Goal: Navigation & Orientation: Find specific page/section

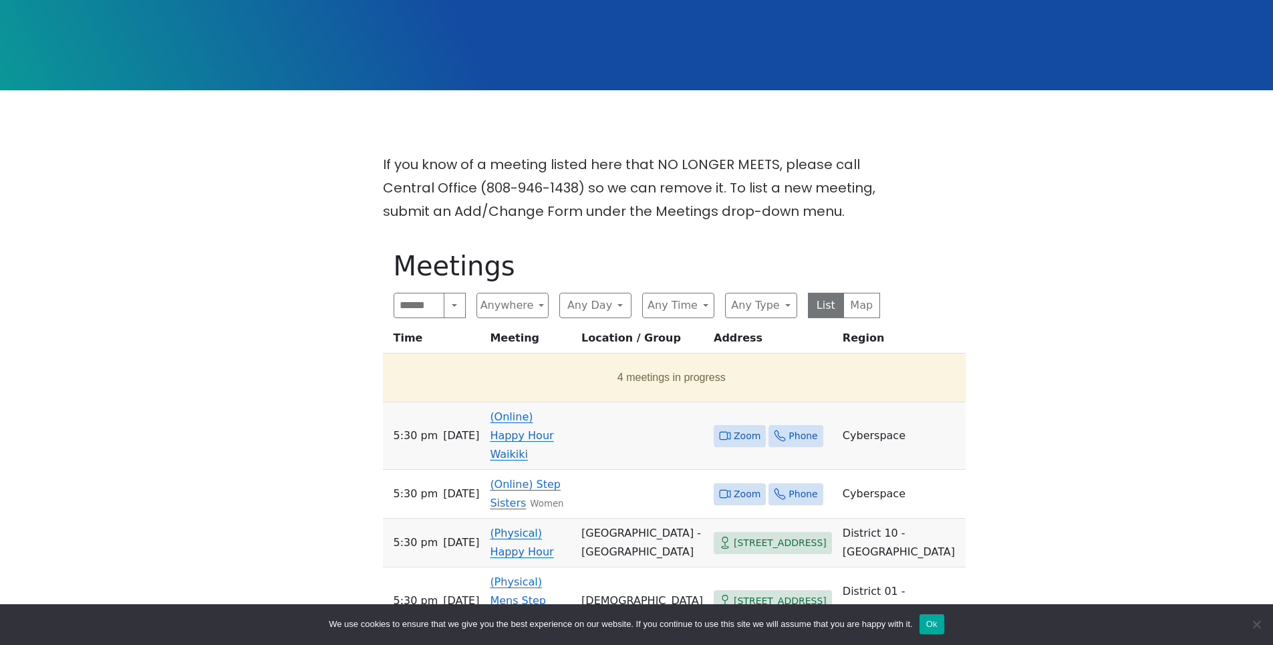
scroll to position [334, 0]
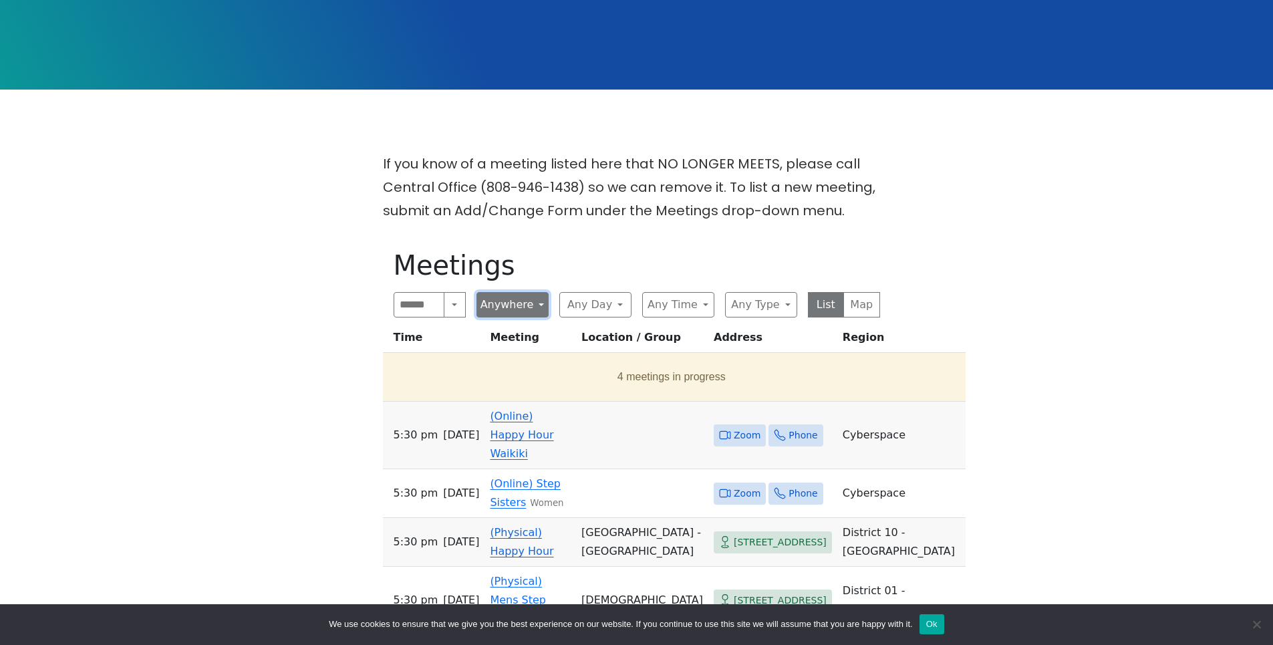
click at [541, 292] on button "Anywhere" at bounding box center [512, 304] width 72 height 25
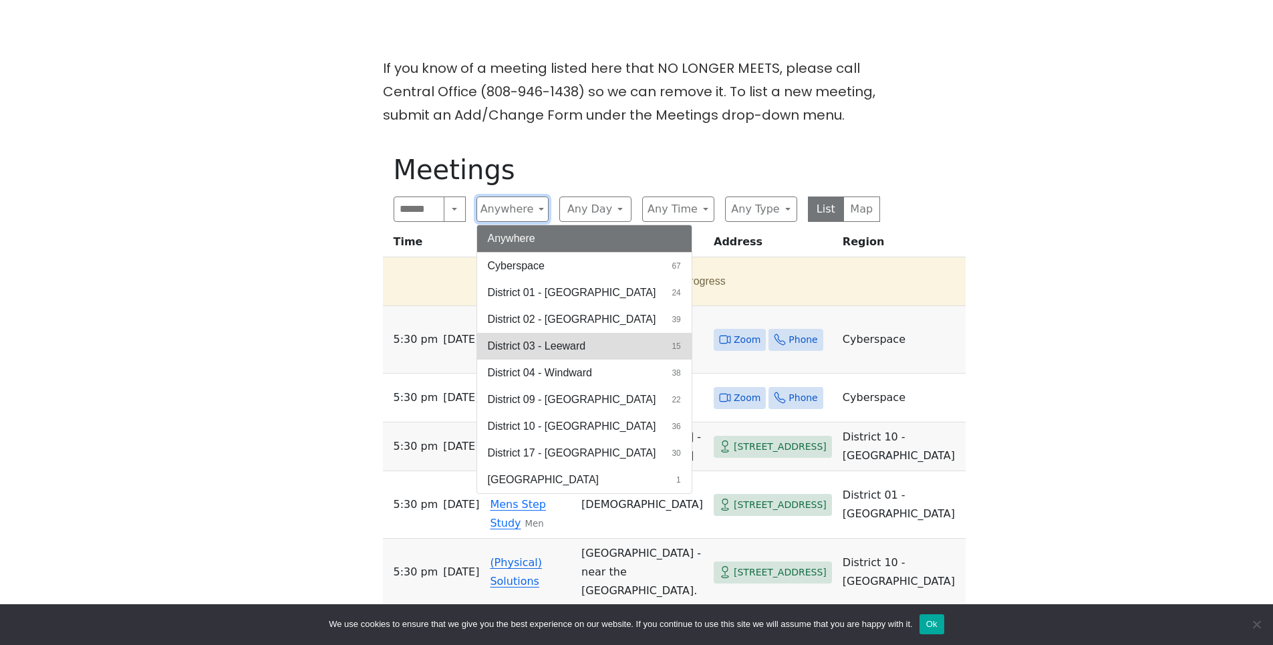
scroll to position [468, 0]
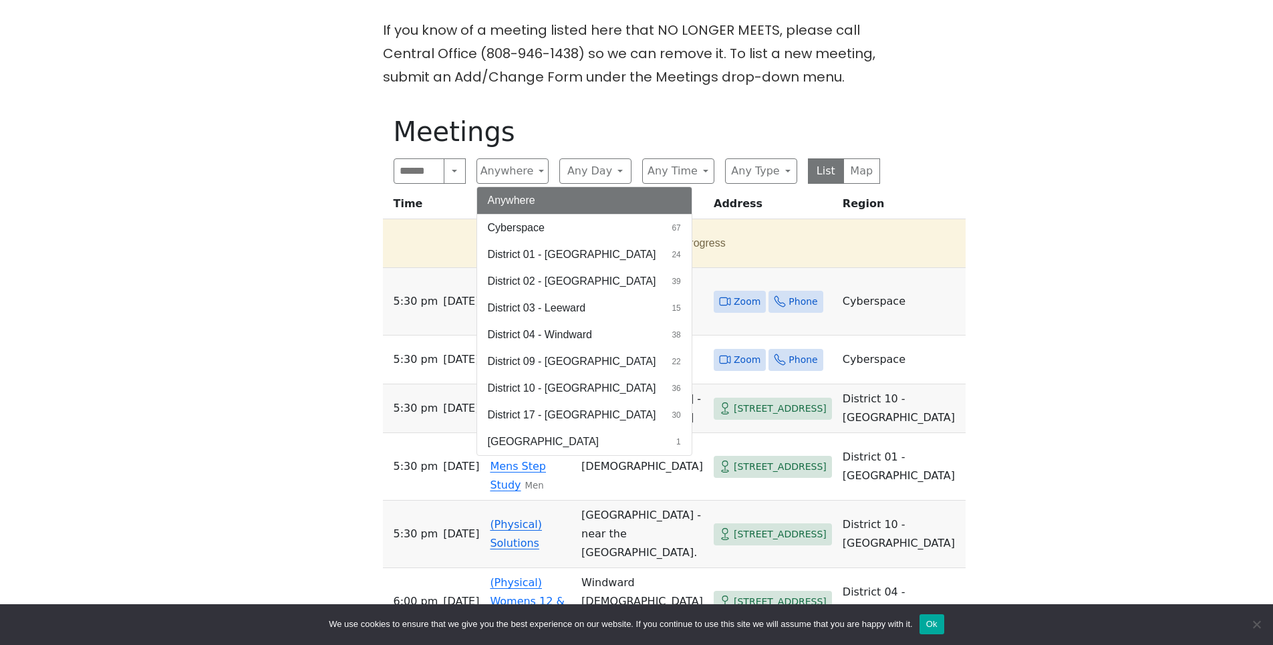
click at [1075, 278] on div "If you know of a meeting listed here that NO LONGER MEETS, please call Central …" at bounding box center [636, 461] width 1146 height 884
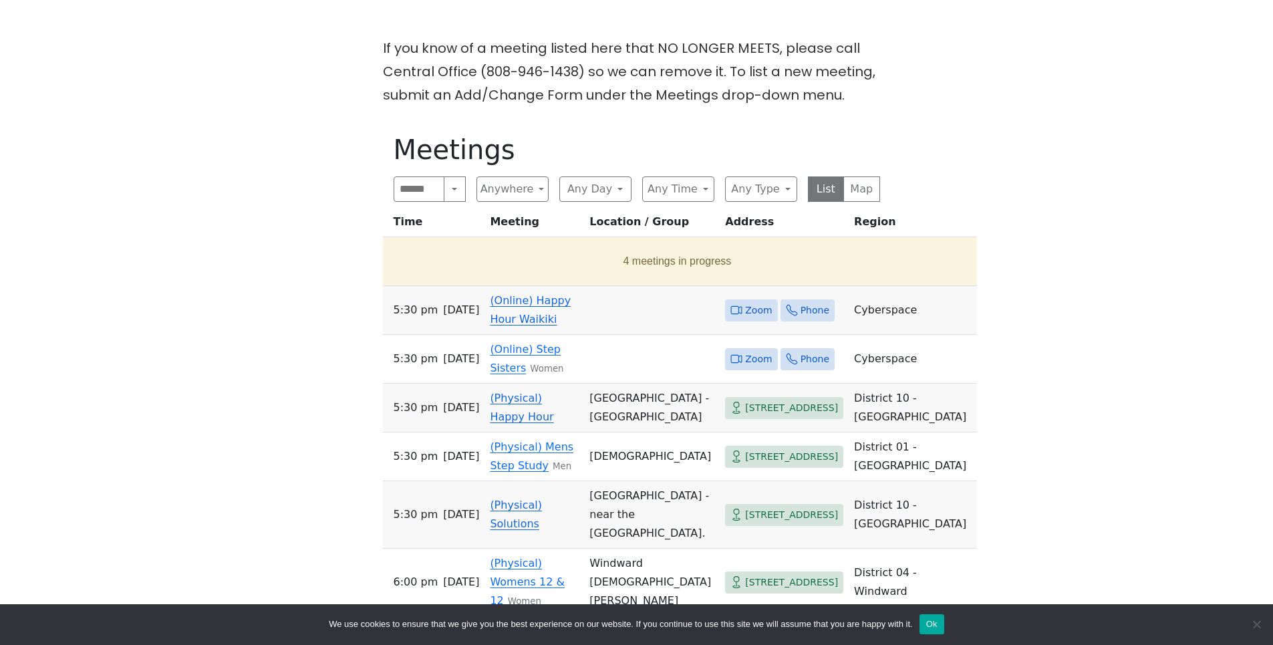
scroll to position [401, 0]
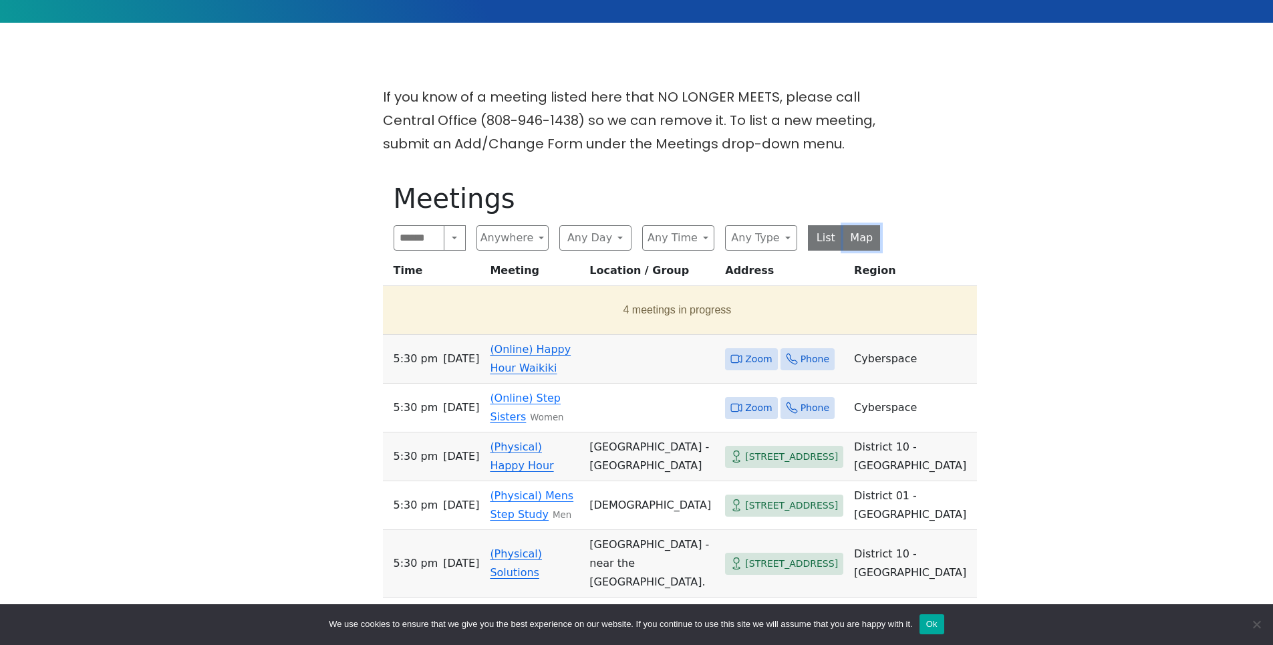
click at [871, 225] on button "Map" at bounding box center [861, 237] width 37 height 25
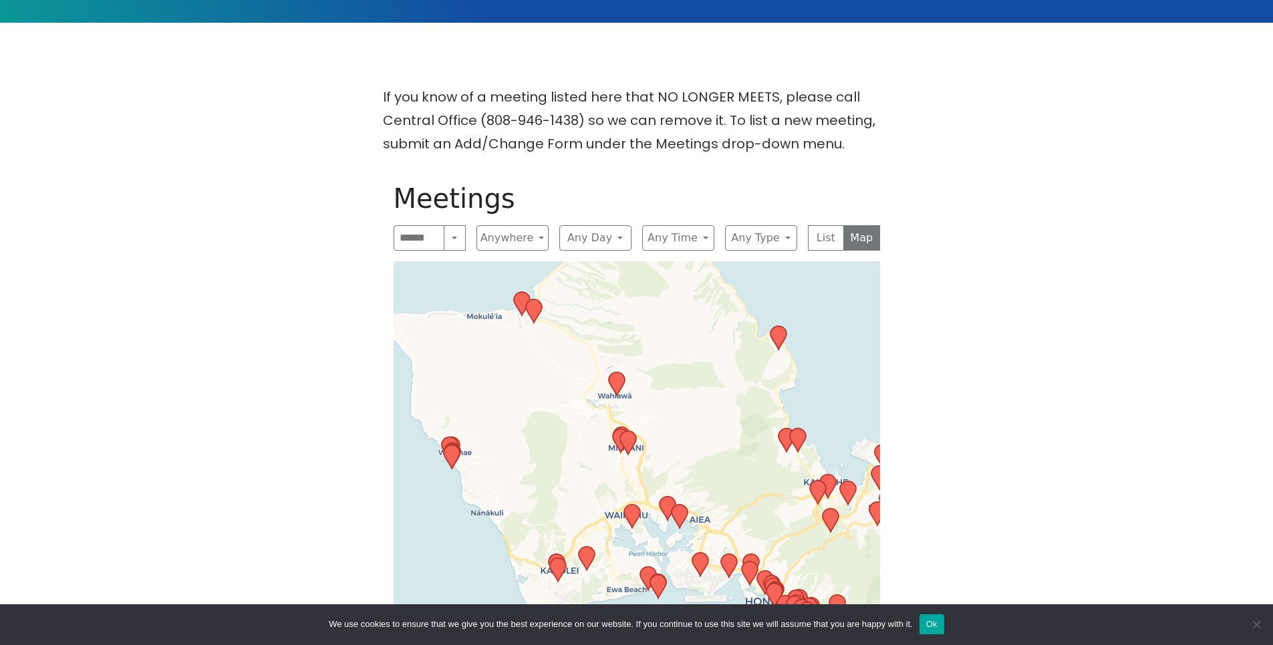
drag, startPoint x: 668, startPoint y: 372, endPoint x: 709, endPoint y: 281, distance: 100.5
click at [708, 284] on div "Leaflet | © OpenStreetMap contributors © CARTO" at bounding box center [637, 533] width 486 height 545
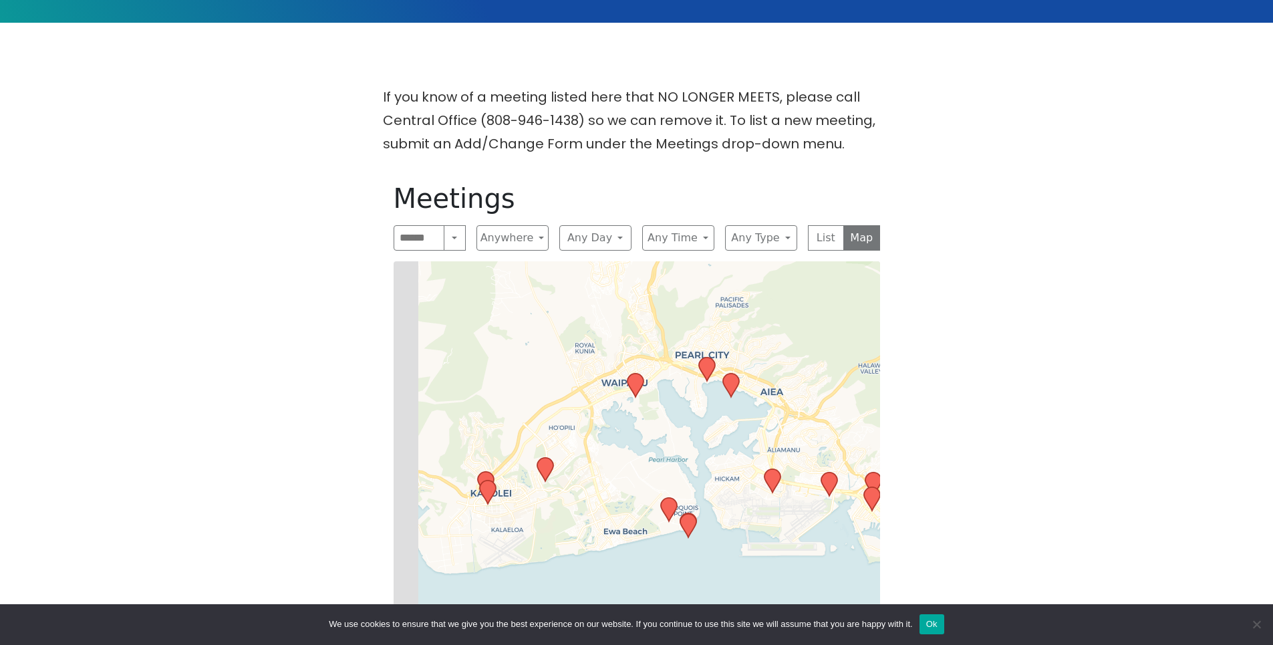
drag, startPoint x: 645, startPoint y: 509, endPoint x: 720, endPoint y: 450, distance: 95.6
click at [720, 450] on div "Leaflet | © OpenStreetMap contributors © CARTO" at bounding box center [637, 533] width 486 height 545
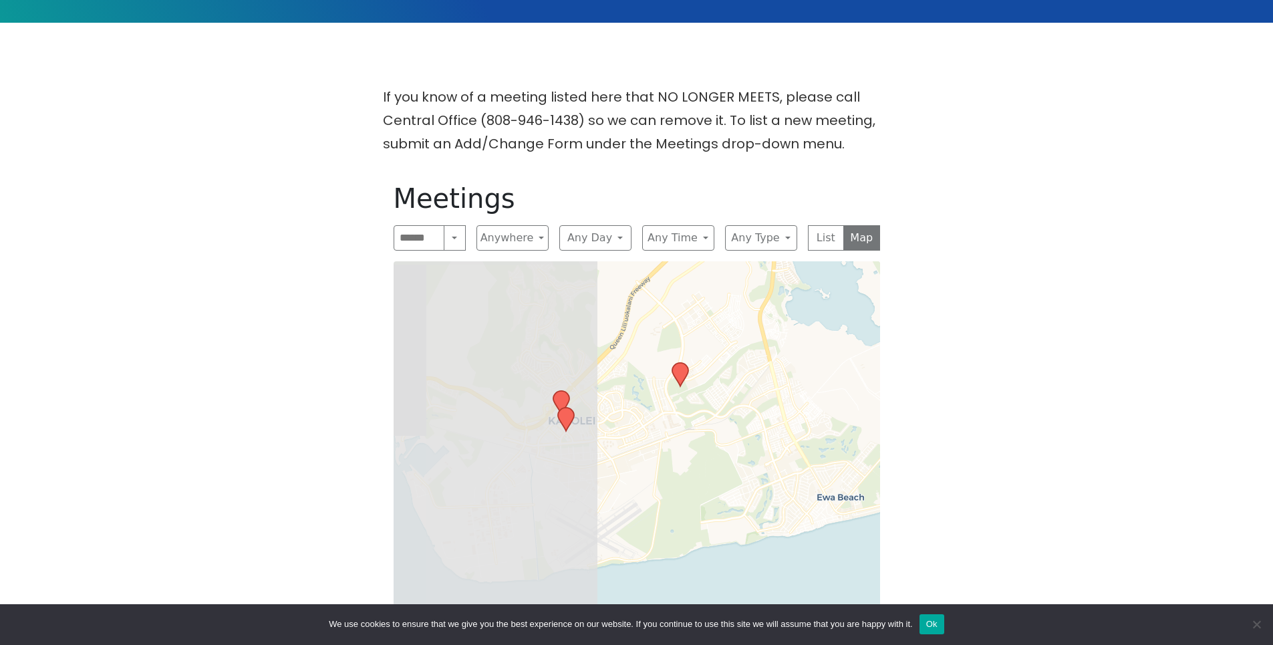
drag, startPoint x: 557, startPoint y: 449, endPoint x: 781, endPoint y: 440, distance: 224.7
click at [781, 440] on div "Leaflet | © OpenStreetMap contributors © CARTO" at bounding box center [637, 533] width 486 height 545
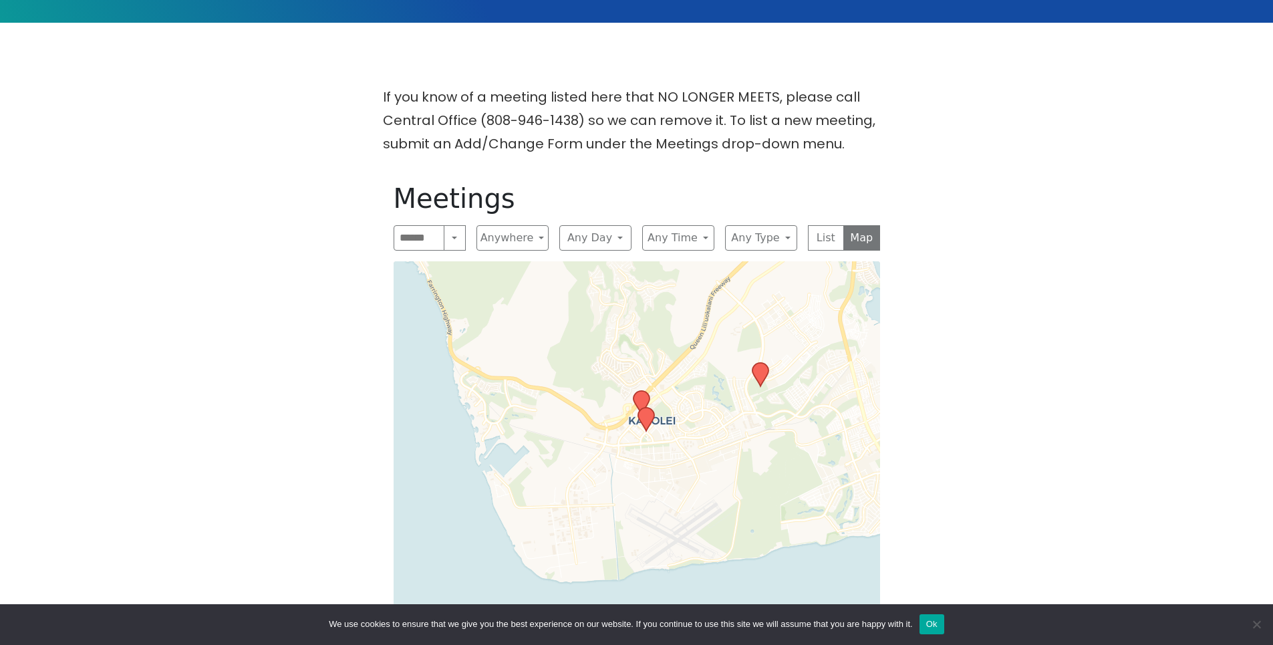
drag, startPoint x: 706, startPoint y: 437, endPoint x: 786, endPoint y: 437, distance: 80.2
click at [786, 437] on div "Leaflet | © OpenStreetMap contributors © CARTO" at bounding box center [637, 533] width 486 height 545
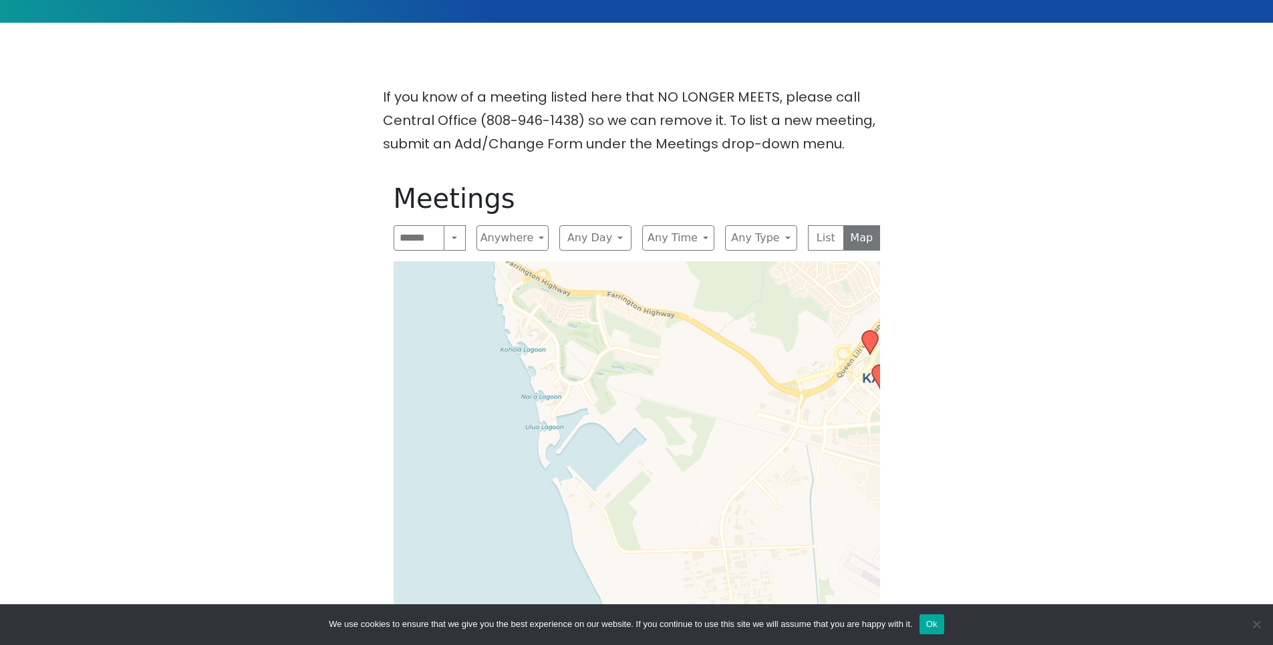
drag, startPoint x: 593, startPoint y: 421, endPoint x: 745, endPoint y: 428, distance: 152.5
click at [745, 428] on div "Leaflet | © OpenStreetMap contributors © CARTO" at bounding box center [637, 533] width 486 height 545
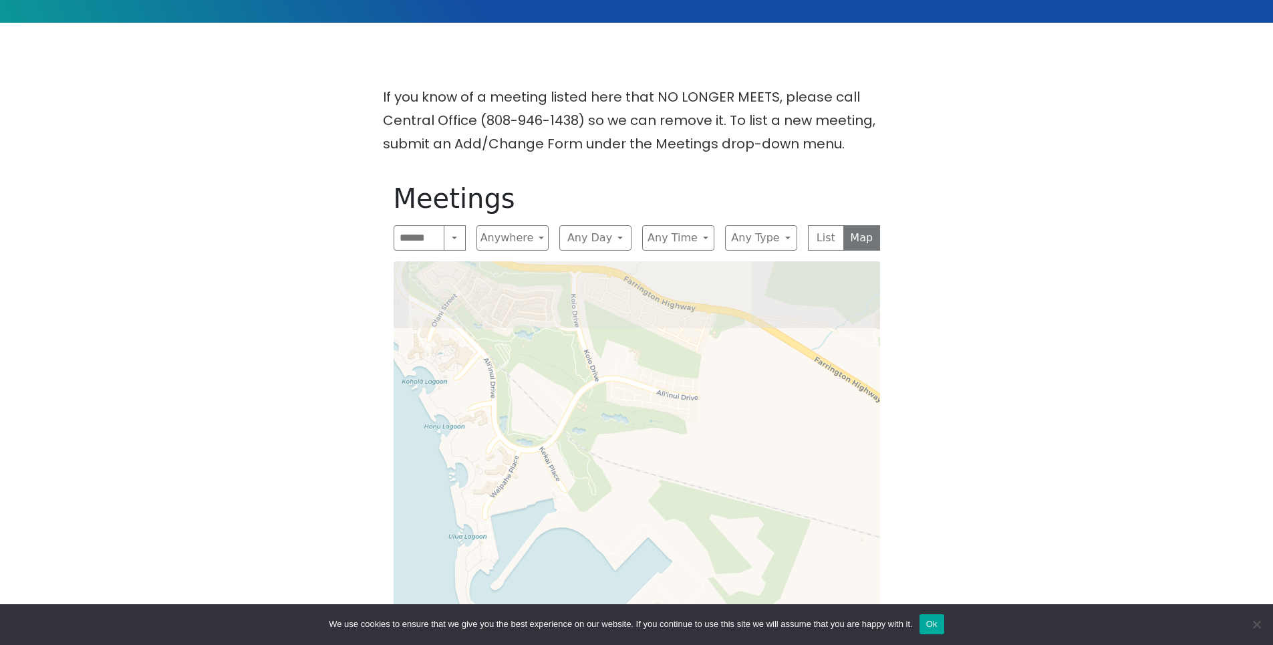
drag, startPoint x: 564, startPoint y: 333, endPoint x: 539, endPoint y: 478, distance: 147.2
click at [539, 478] on div "Leaflet | © OpenStreetMap contributors © CARTO" at bounding box center [637, 533] width 486 height 545
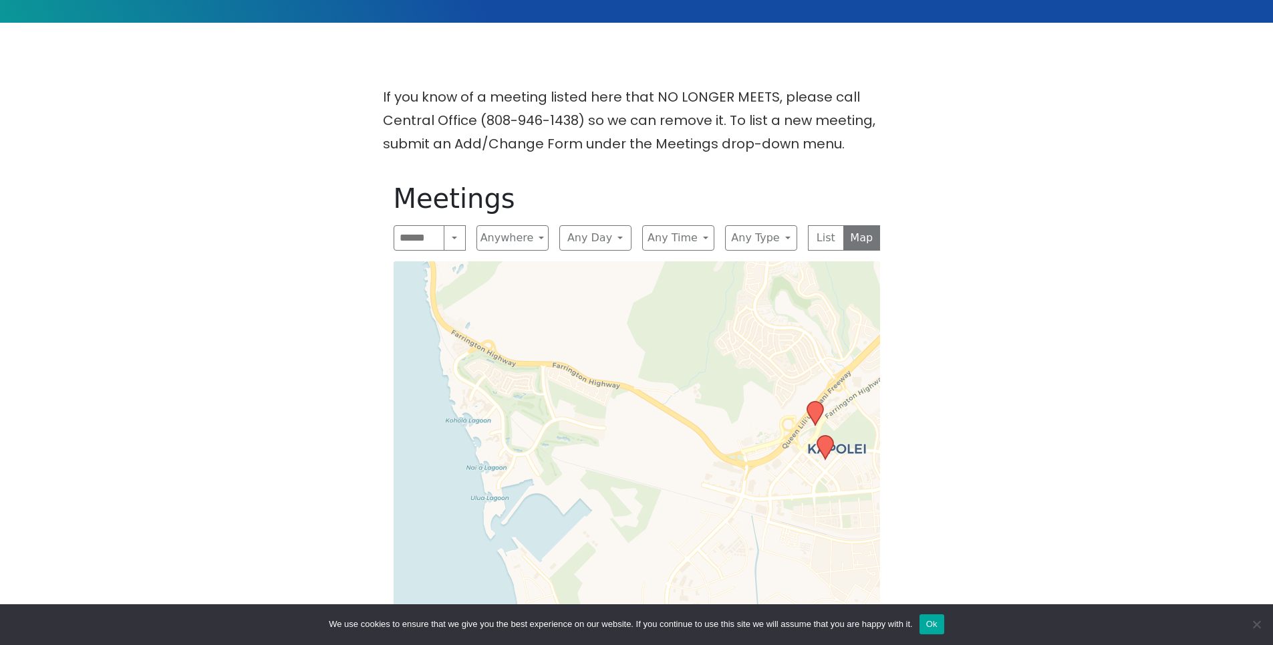
drag, startPoint x: 668, startPoint y: 287, endPoint x: 617, endPoint y: 291, distance: 51.6
click at [617, 291] on div "Leaflet | © OpenStreetMap contributors © CARTO" at bounding box center [637, 533] width 486 height 545
click at [826, 436] on icon at bounding box center [825, 447] width 16 height 23
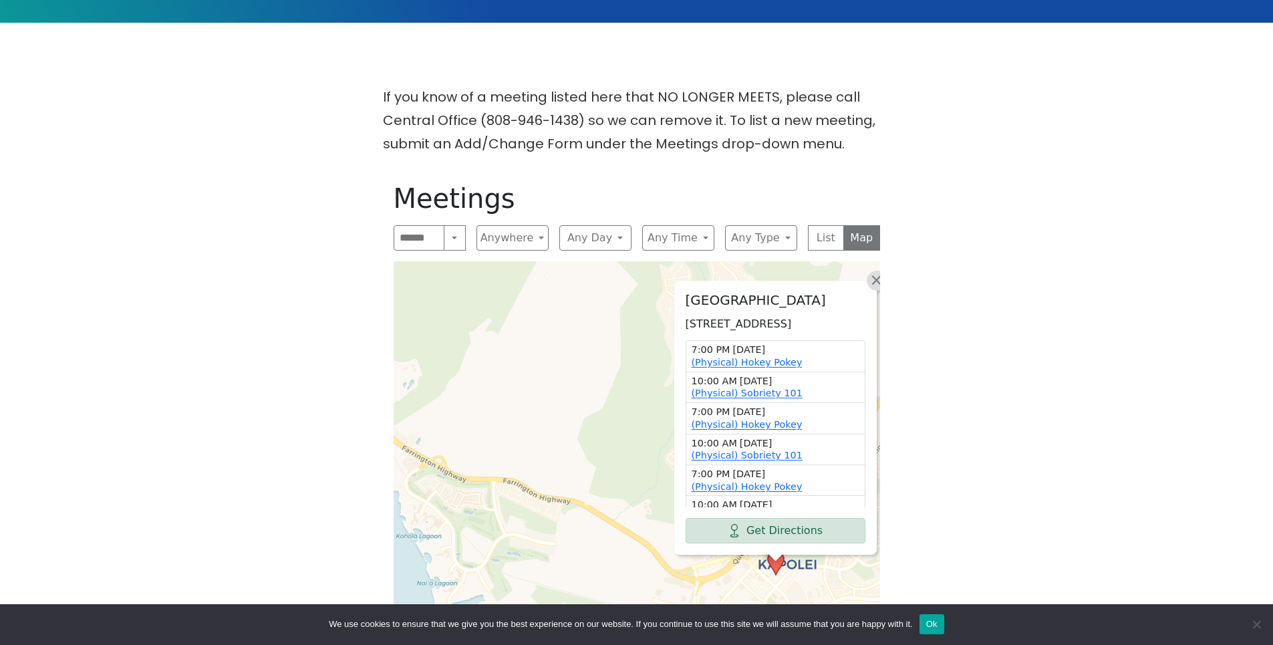
click at [874, 272] on span "×" at bounding box center [875, 280] width 13 height 16
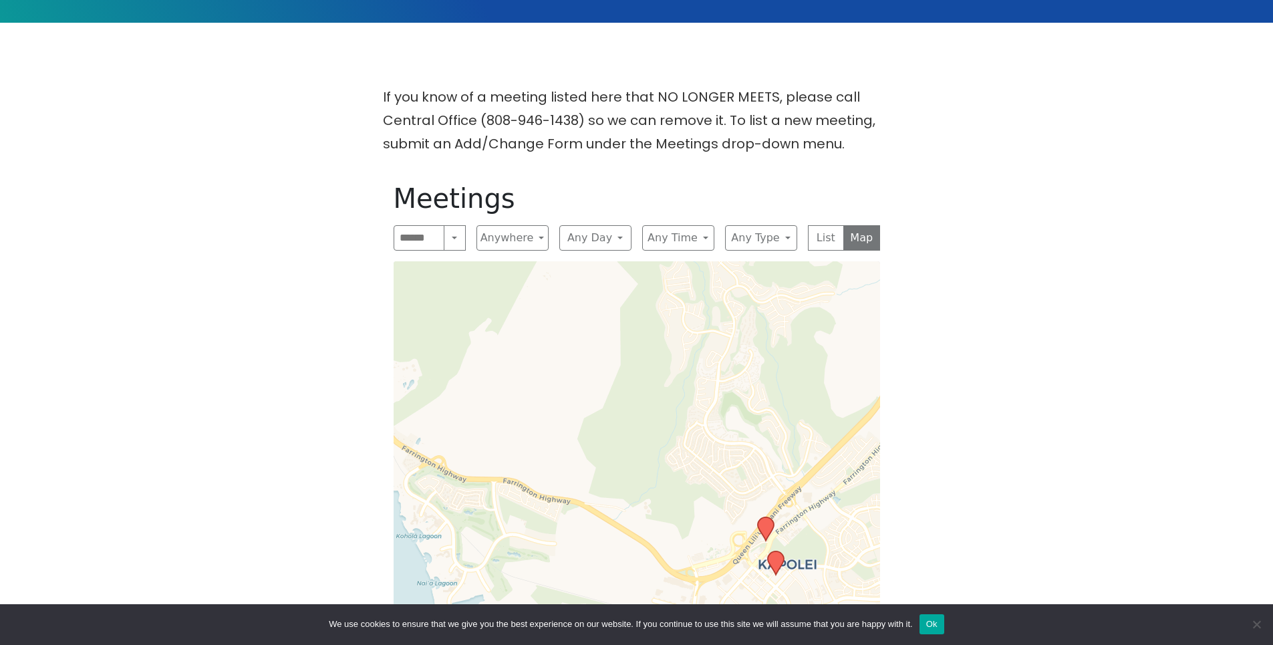
click at [769, 517] on icon at bounding box center [765, 528] width 16 height 23
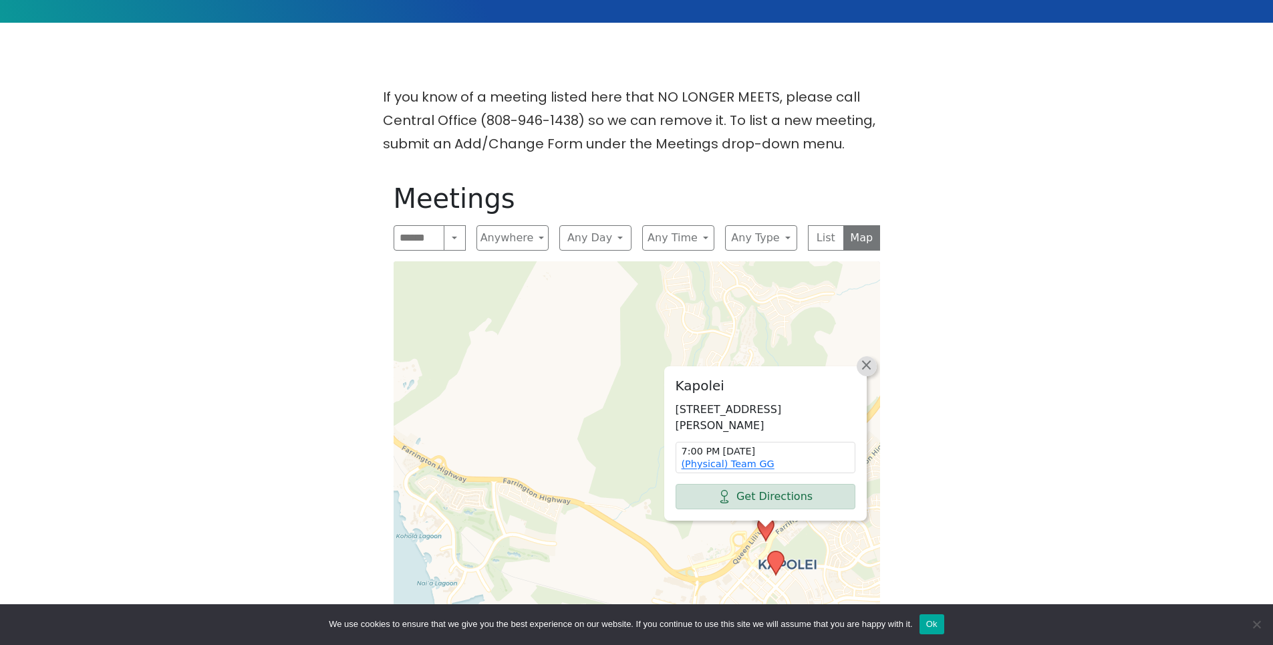
click at [863, 357] on span "×" at bounding box center [865, 365] width 13 height 16
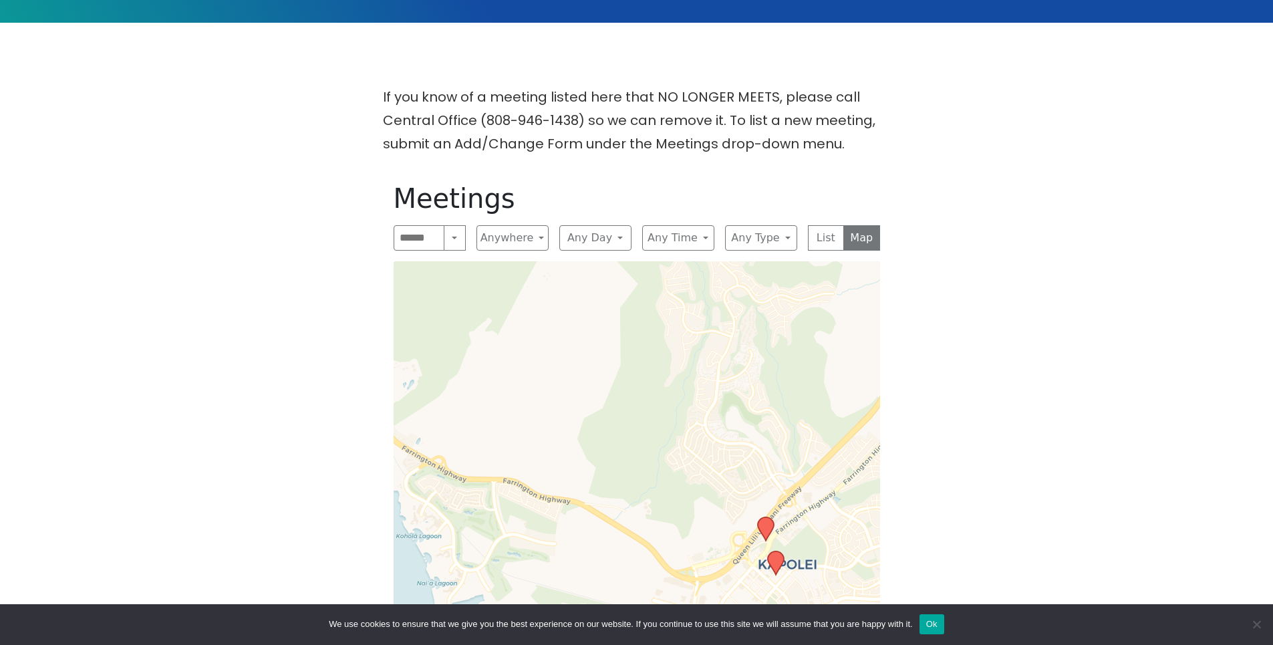
click at [780, 551] on icon at bounding box center [775, 562] width 16 height 23
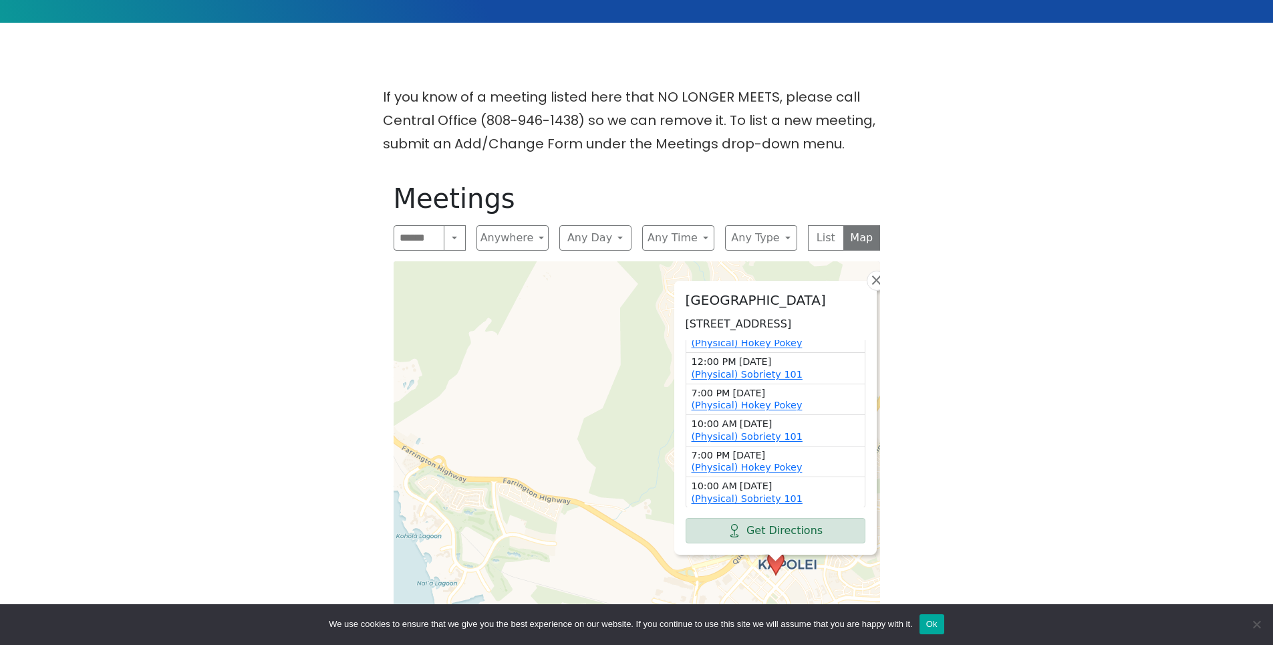
scroll to position [268, 0]
click at [654, 325] on div "[GEOGRAPHIC_DATA] [STREET_ADDRESS] 7:00 PM [DATE] (Physical) Hokey Pokey 10:00 …" at bounding box center [637, 533] width 486 height 545
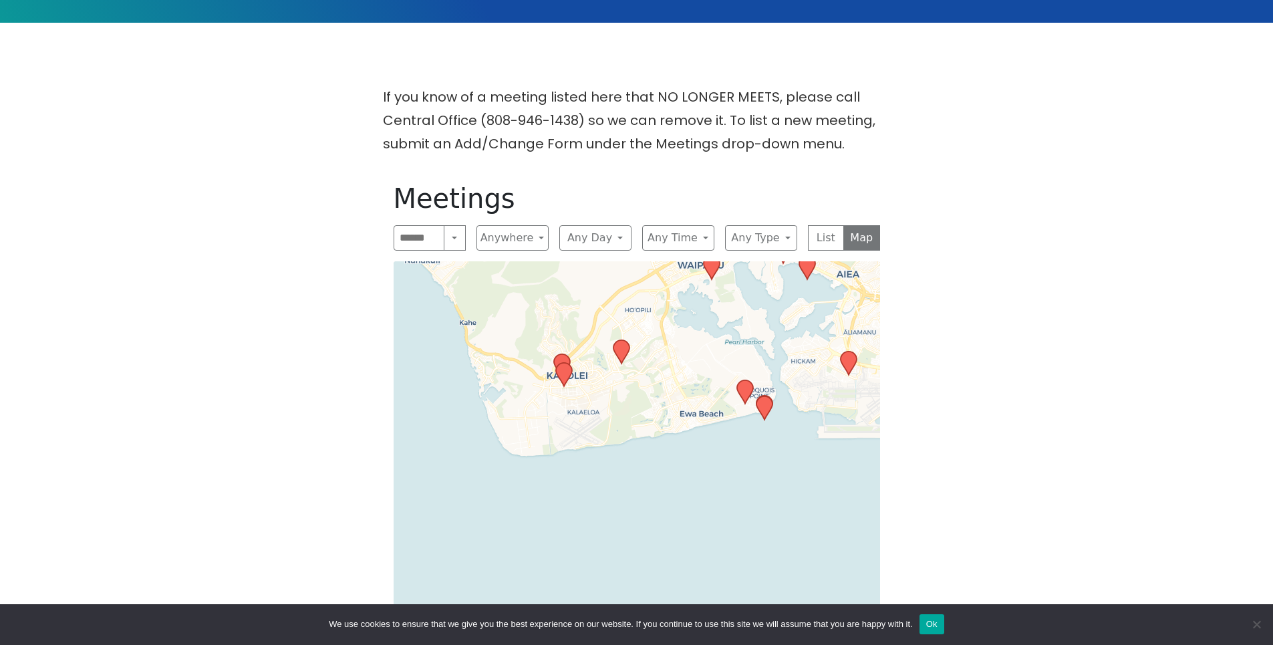
drag, startPoint x: 758, startPoint y: 395, endPoint x: 659, endPoint y: 362, distance: 104.8
click at [659, 362] on div "Leaflet | © OpenStreetMap contributors © CARTO" at bounding box center [637, 533] width 486 height 545
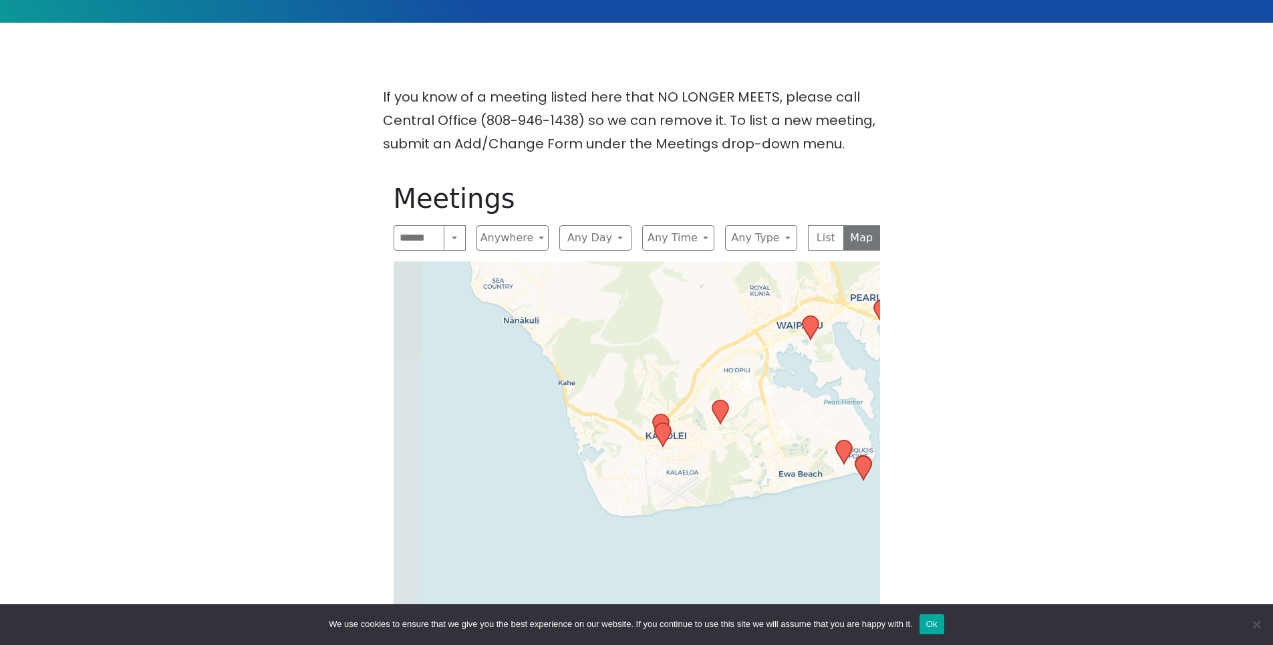
drag, startPoint x: 720, startPoint y: 371, endPoint x: 813, endPoint y: 398, distance: 97.5
click at [813, 398] on div "Leaflet | © OpenStreetMap contributors © CARTO" at bounding box center [637, 533] width 486 height 545
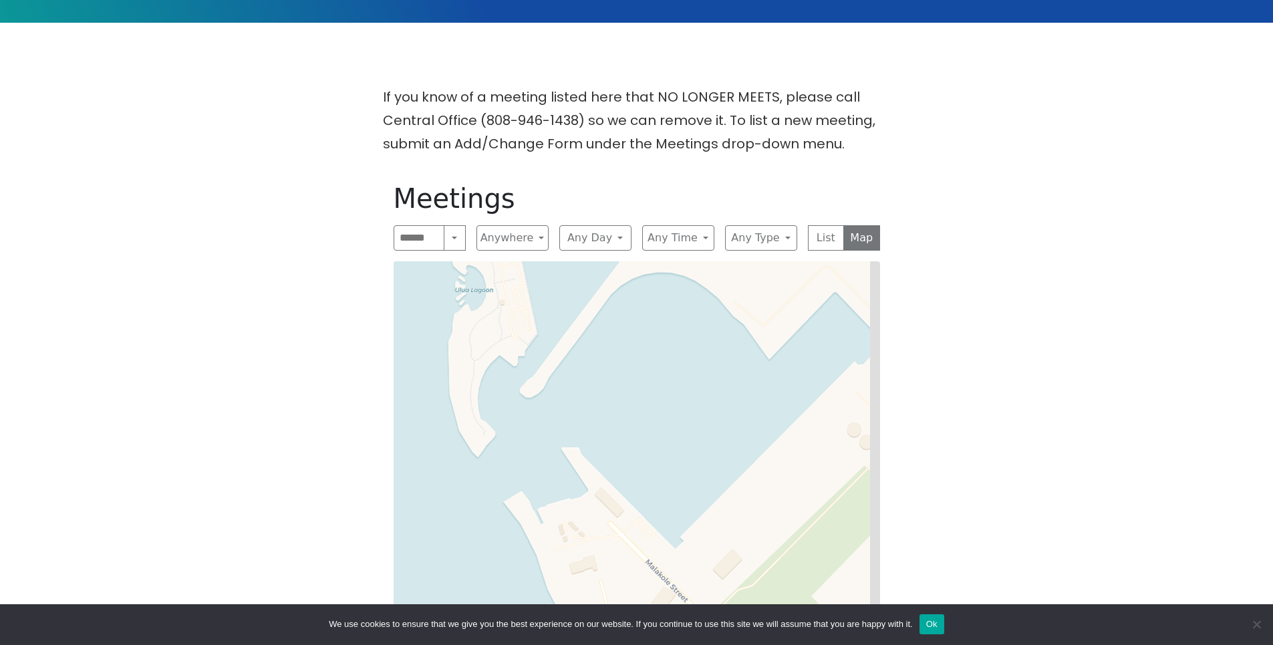
drag, startPoint x: 708, startPoint y: 467, endPoint x: 608, endPoint y: 355, distance: 149.5
click at [608, 357] on div "Leaflet | © OpenStreetMap contributors © CARTO" at bounding box center [637, 533] width 486 height 545
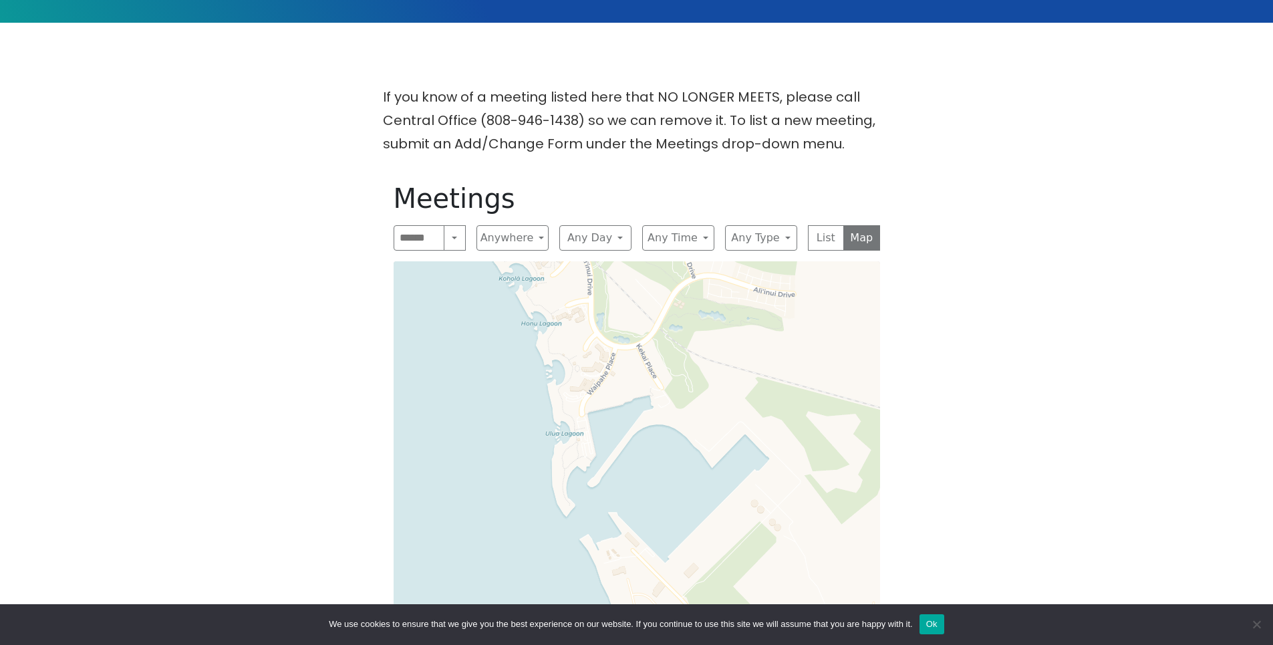
drag, startPoint x: 659, startPoint y: 370, endPoint x: 659, endPoint y: 444, distance: 74.2
click at [659, 444] on div "Leaflet | © OpenStreetMap contributors © CARTO" at bounding box center [637, 533] width 486 height 545
